Goal: Information Seeking & Learning: Understand process/instructions

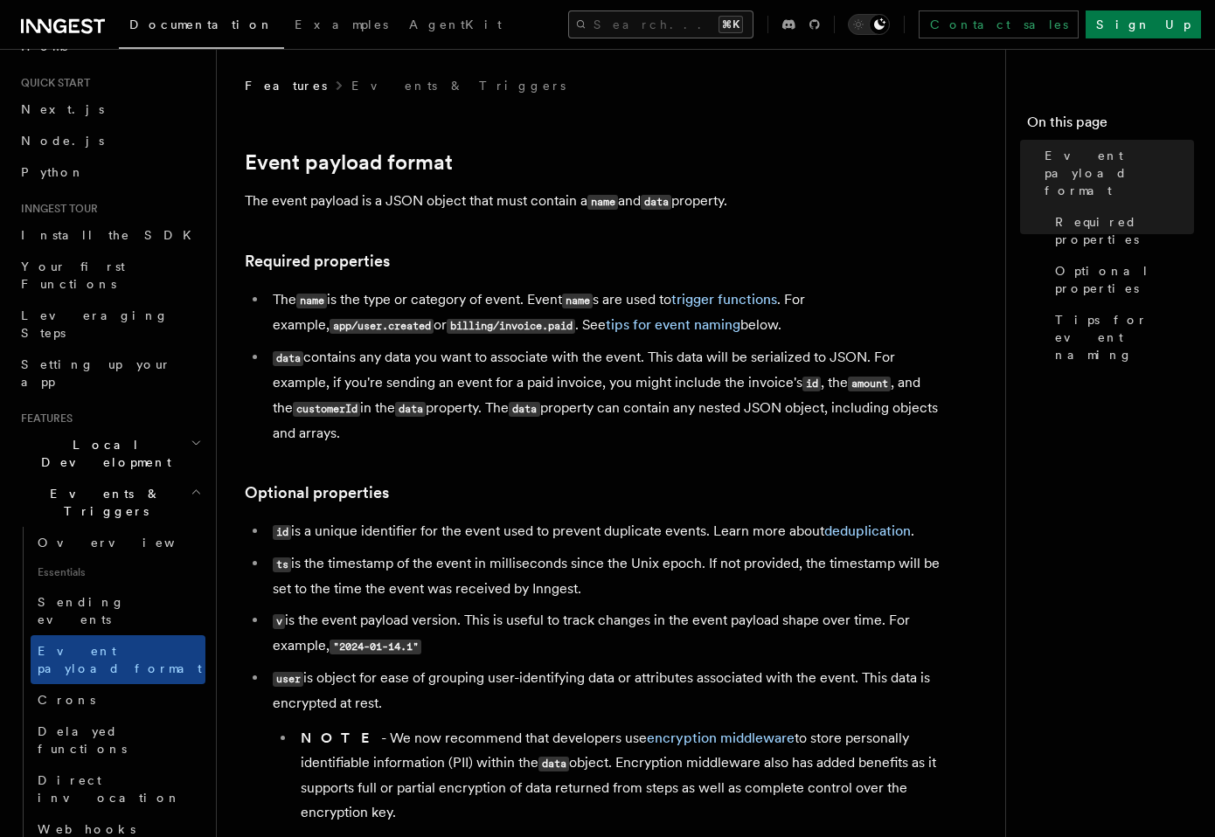
click at [683, 25] on button "Search... ⌘K" at bounding box center [660, 24] width 185 height 28
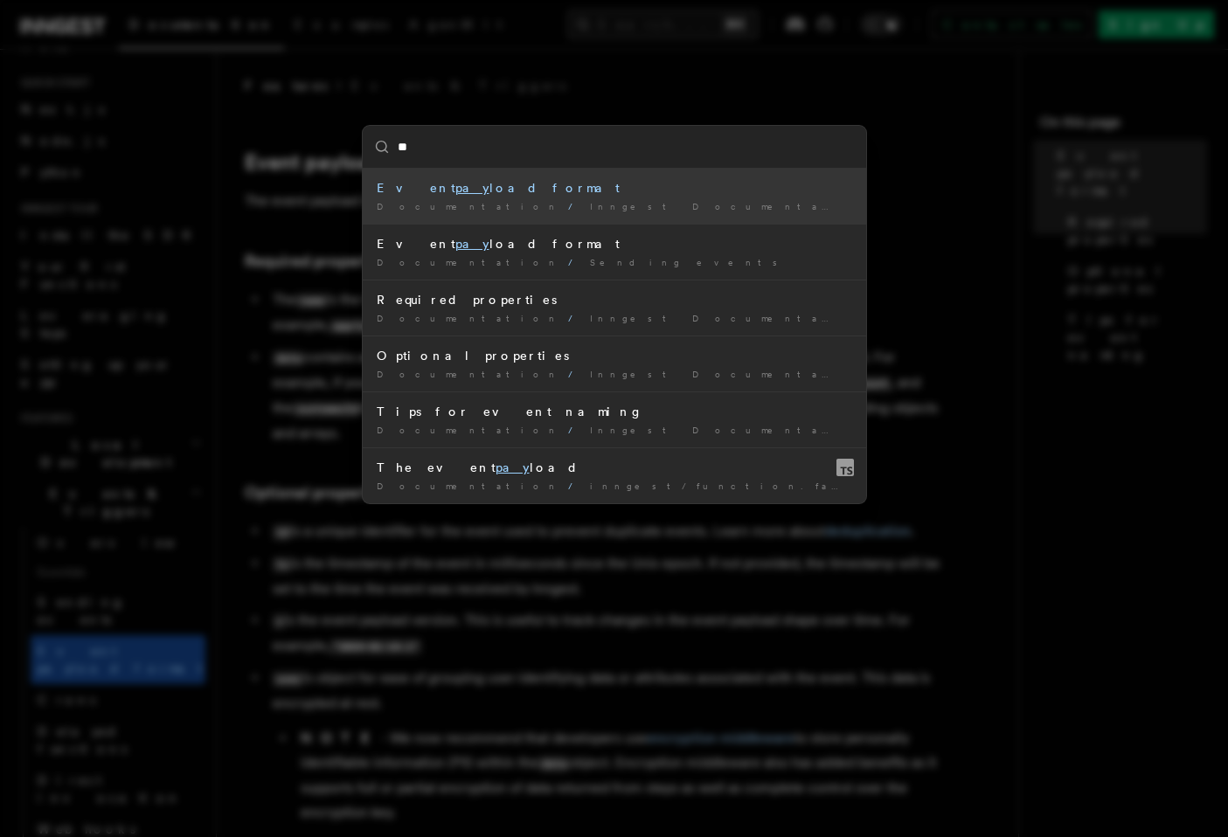
type input "*"
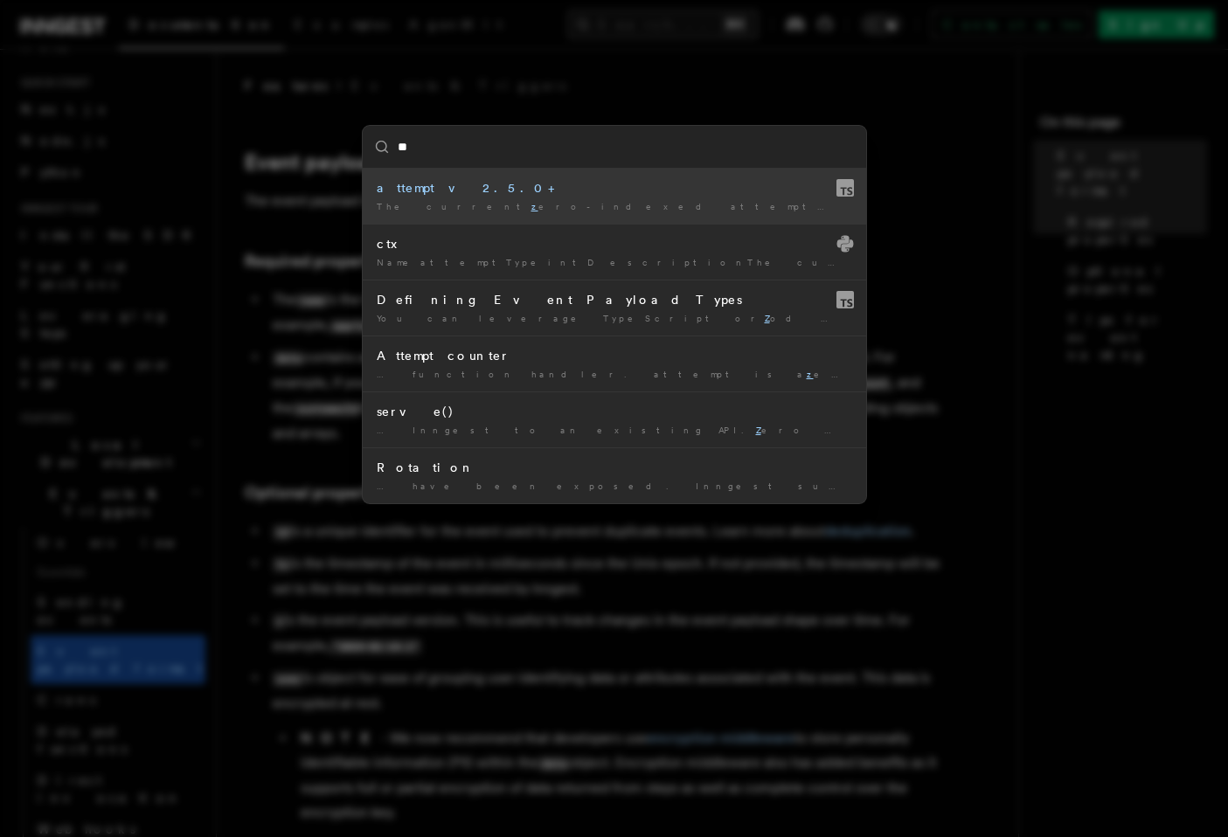
type input "***"
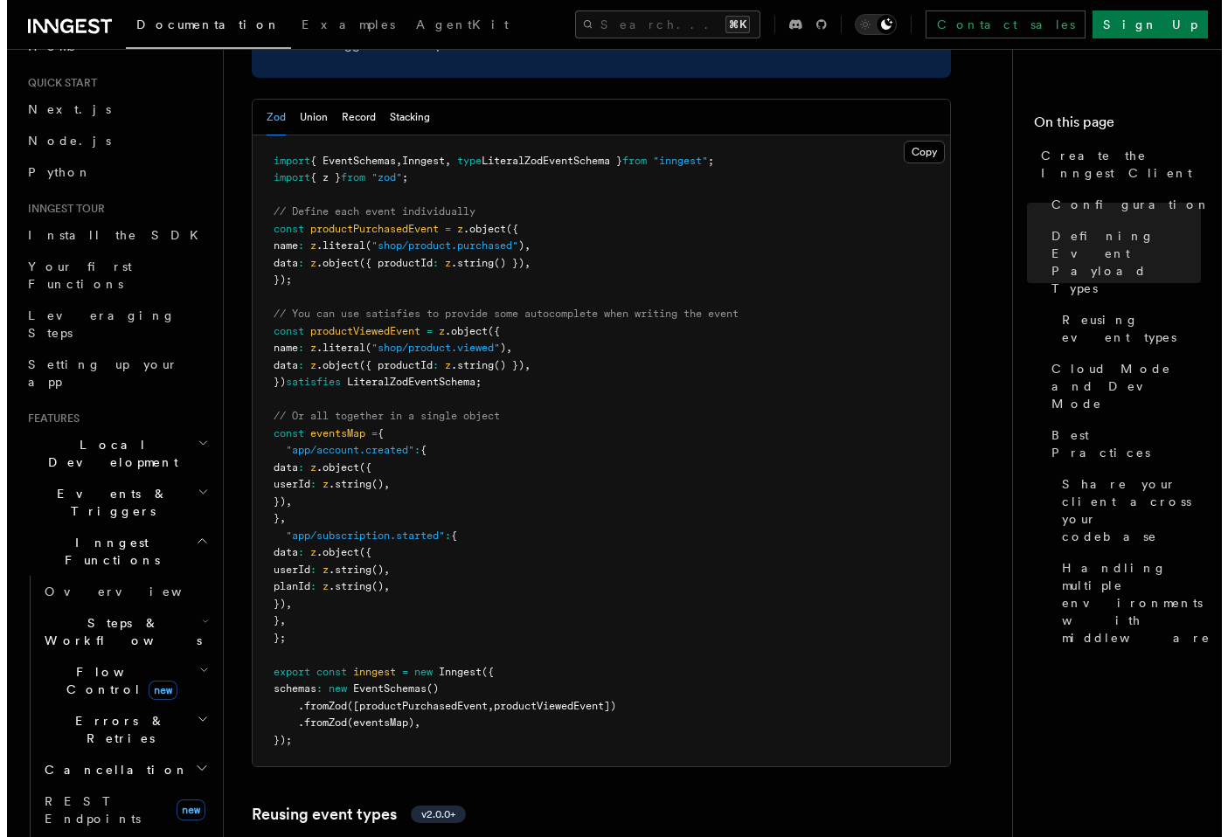
scroll to position [2034, 0]
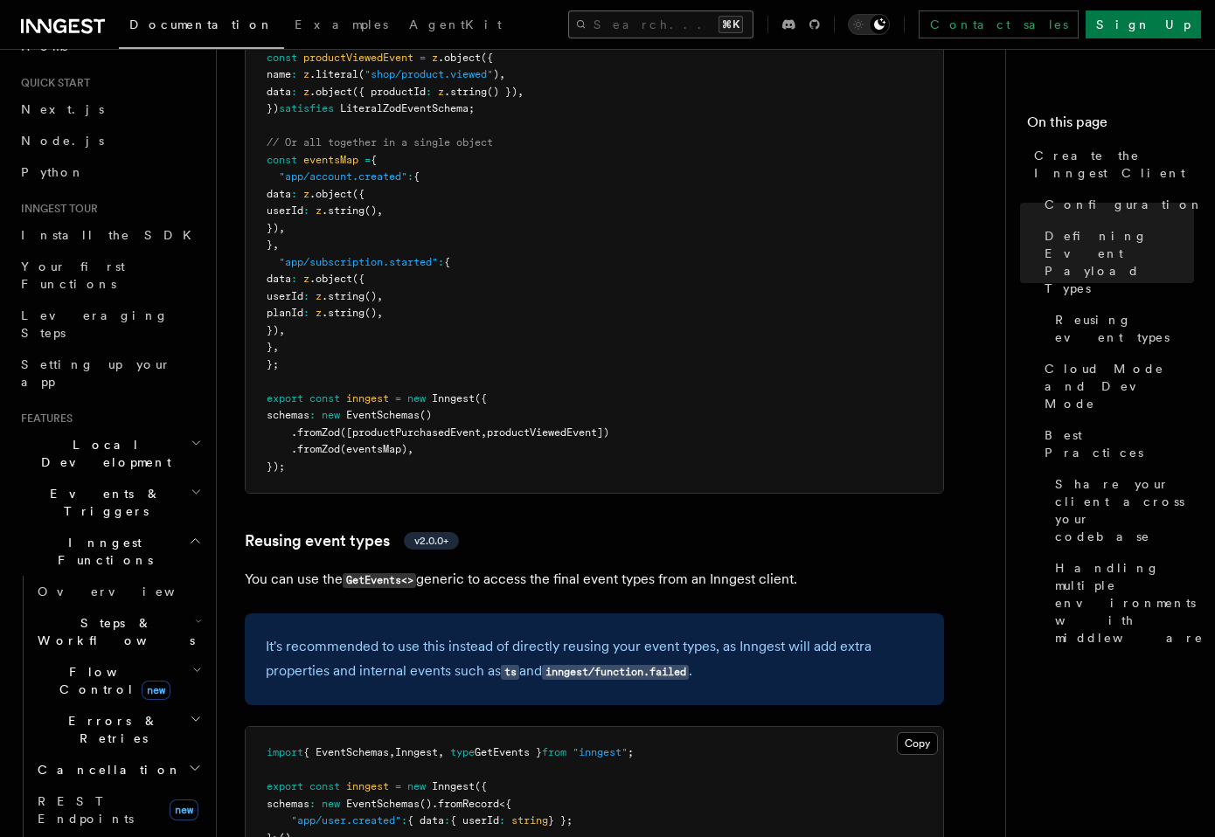
click at [603, 24] on button "Search... ⌘K" at bounding box center [660, 24] width 185 height 28
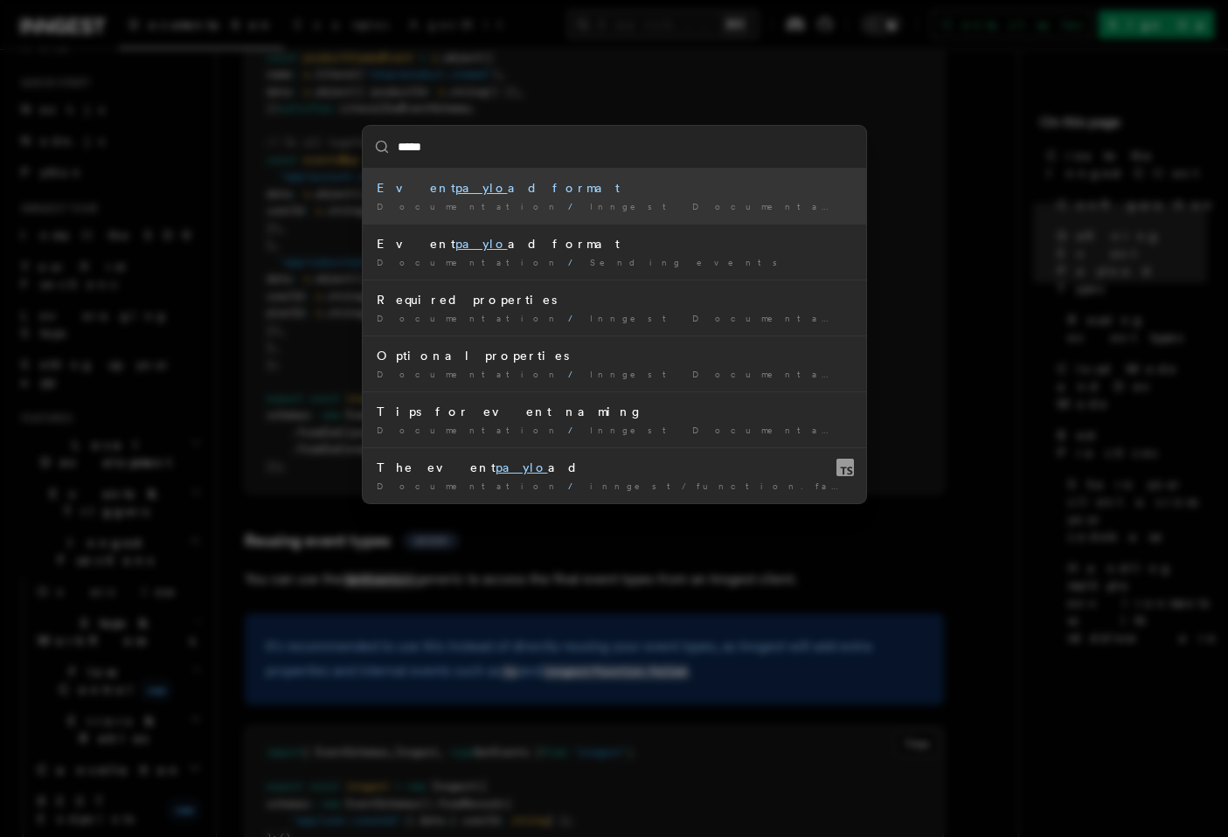
type input "******"
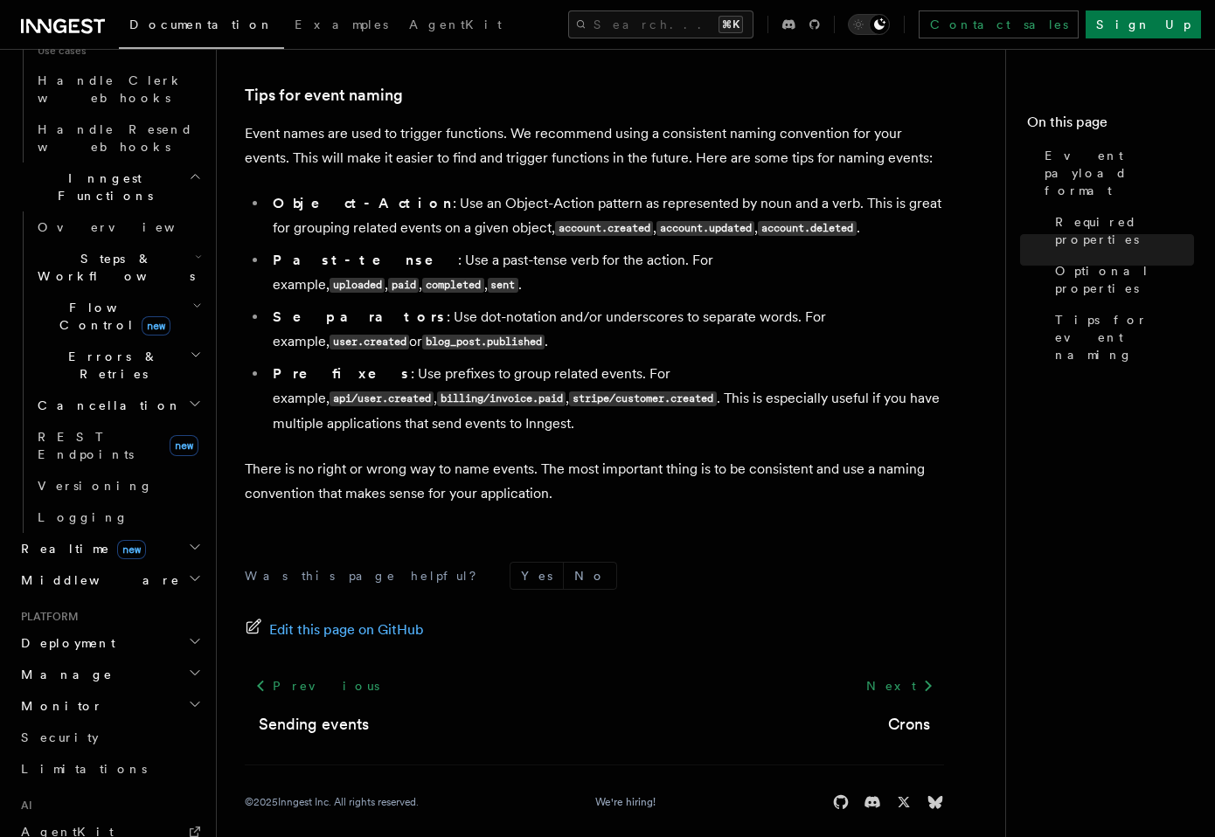
scroll to position [1278, 0]
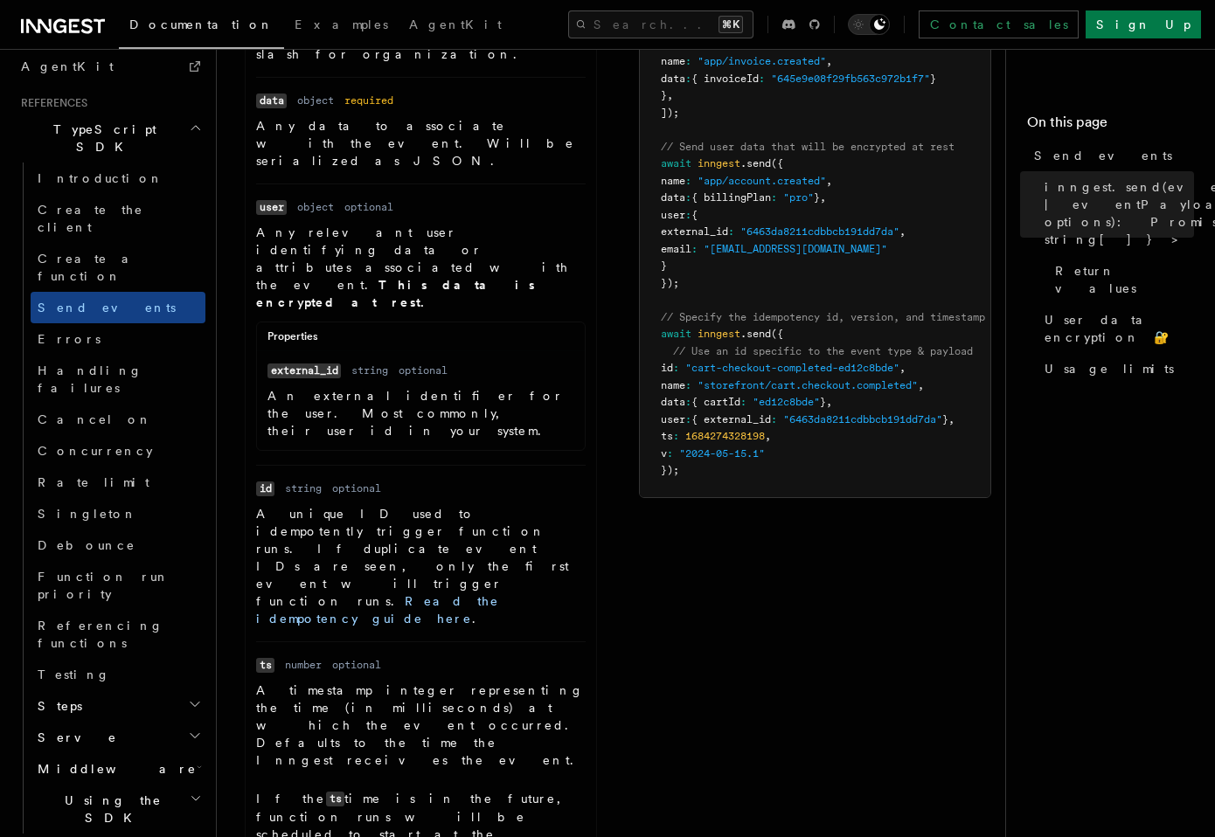
scroll to position [910, 0]
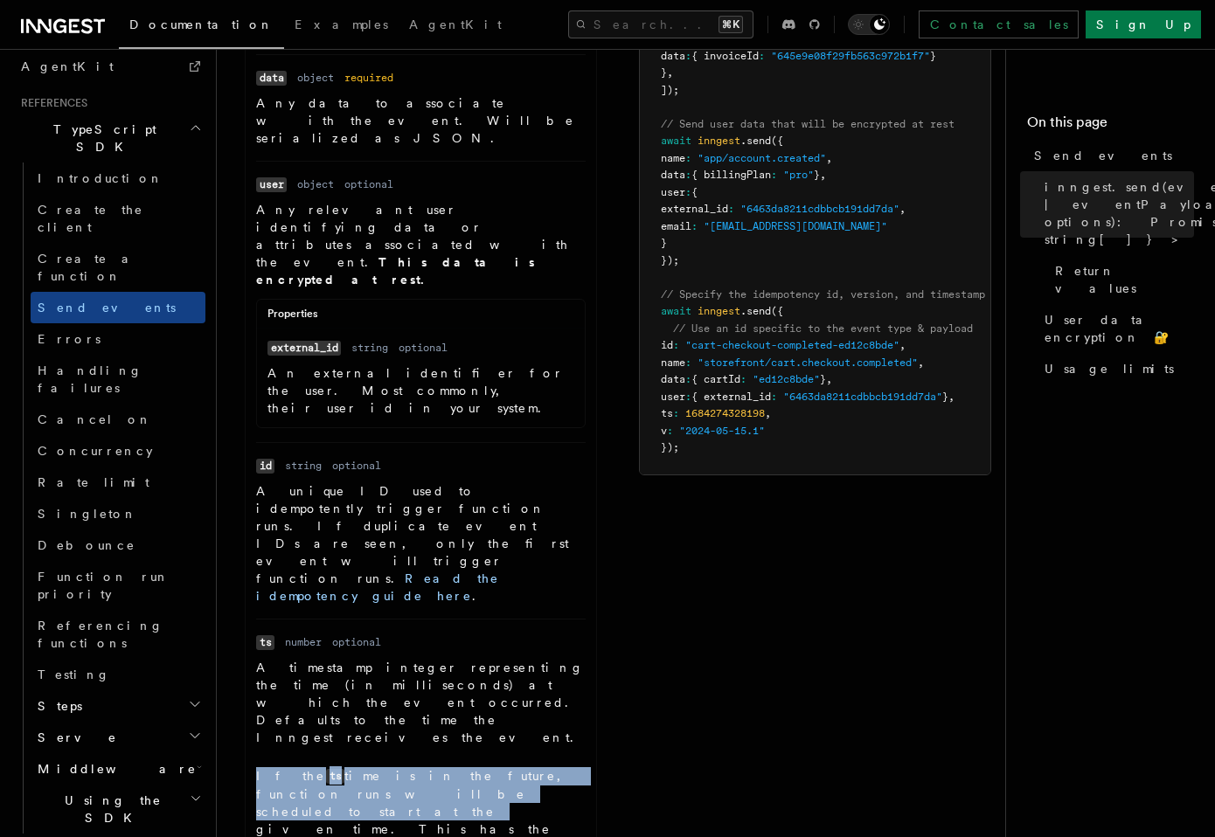
drag, startPoint x: 374, startPoint y: 490, endPoint x: 387, endPoint y: 516, distance: 29.3
click at [389, 659] on dd "A timestamp integer representing the time (in milliseconds) at which the event …" at bounding box center [420, 838] width 329 height 359
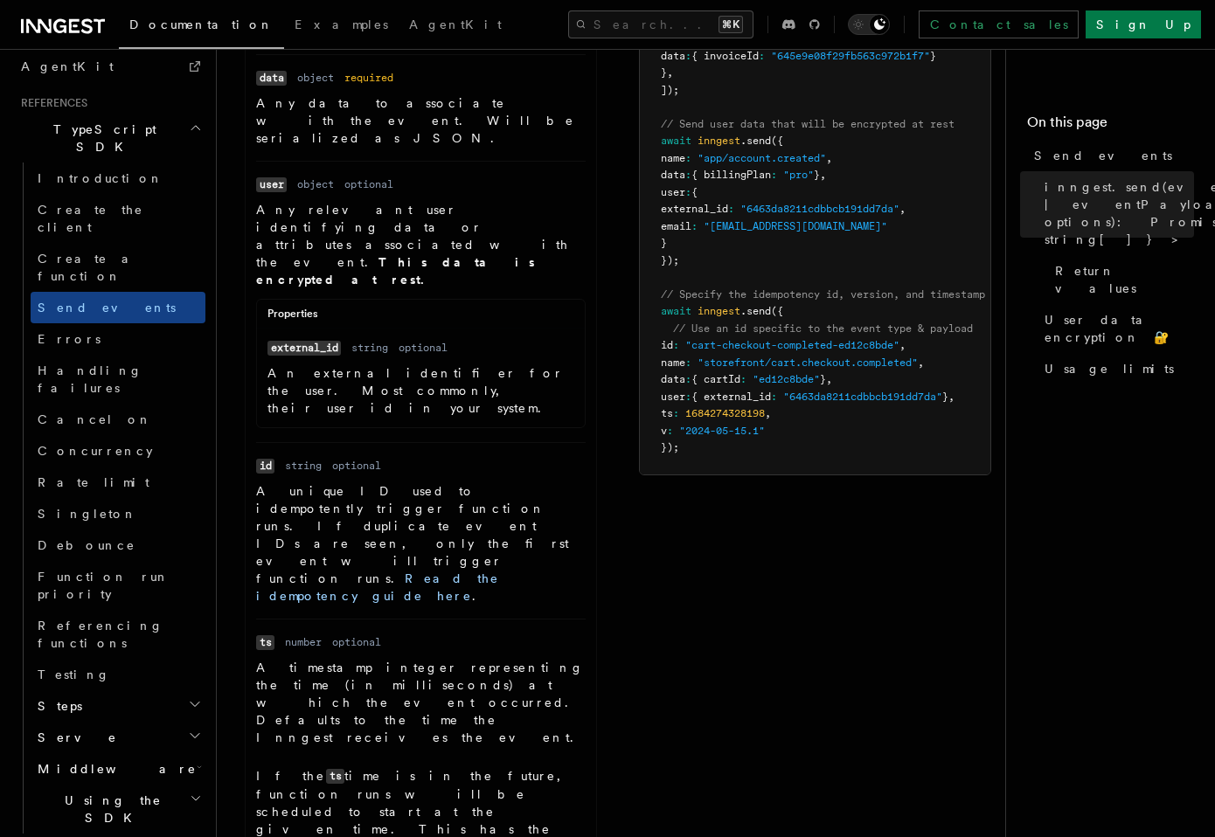
click at [466, 767] on p "If the ts time is in the future, function runs will be scheduled to start at th…" at bounding box center [420, 829] width 329 height 125
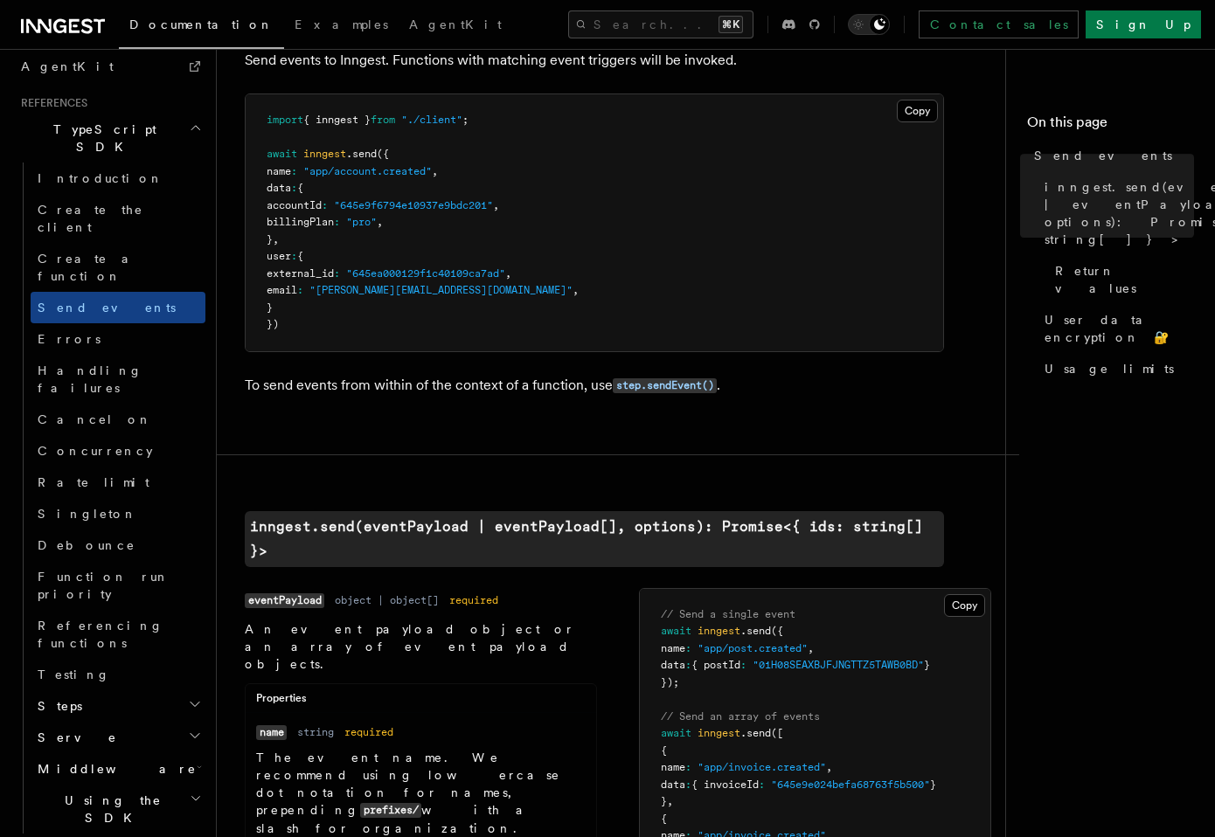
scroll to position [0, 0]
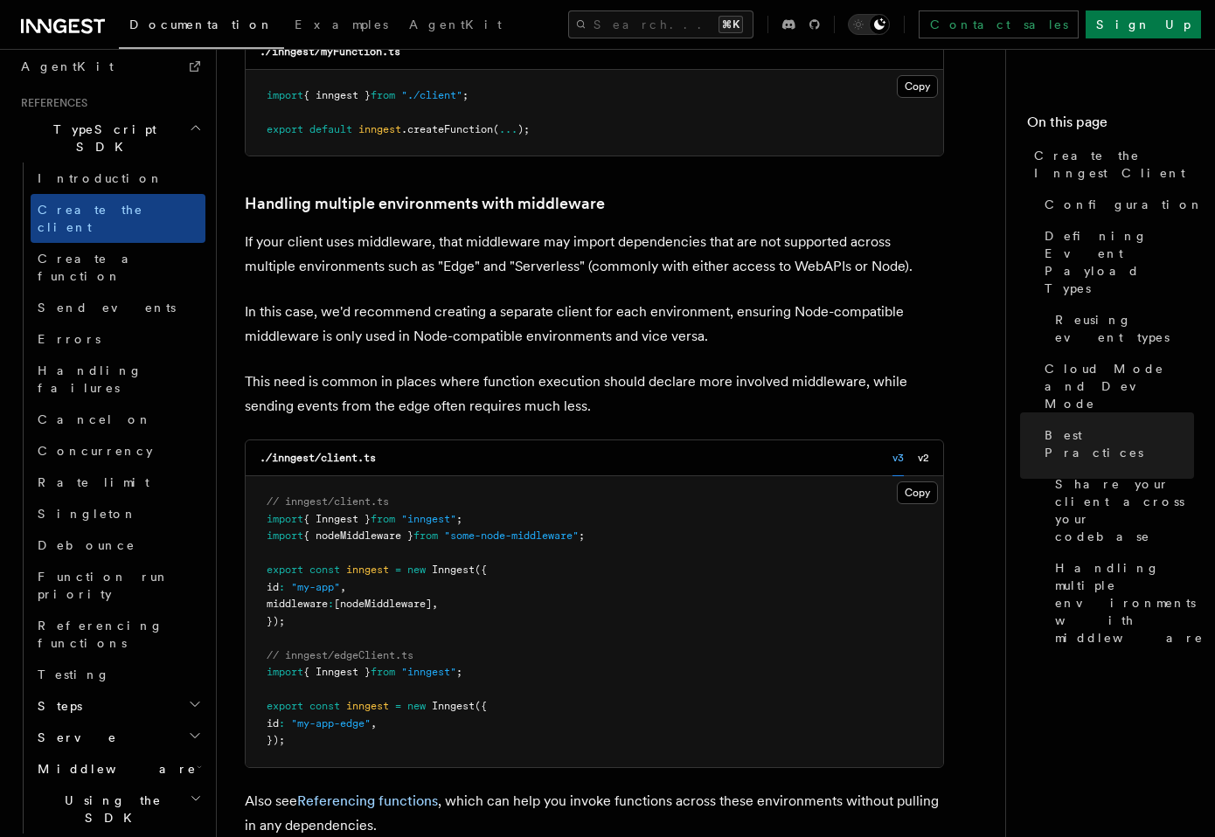
scroll to position [4018, 0]
